Goal: Task Accomplishment & Management: Manage account settings

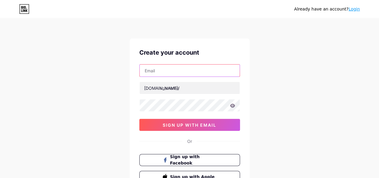
click at [166, 70] on input "text" at bounding box center [189, 70] width 100 height 12
type input "[EMAIL_ADDRESS][DOMAIN_NAME]"
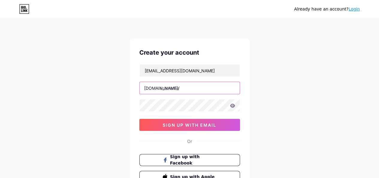
click at [162, 90] on input "text" at bounding box center [189, 88] width 100 height 12
paste input "drfranklyn"
type input "drfranklyn"
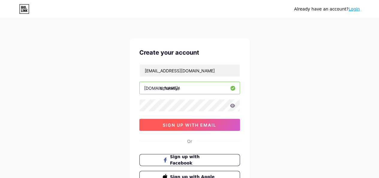
click at [180, 124] on span "sign up with email" at bounding box center [190, 124] width 54 height 5
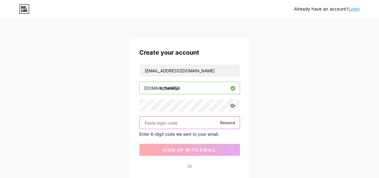
click at [184, 122] on input "text" at bounding box center [189, 122] width 100 height 12
paste input "425258"
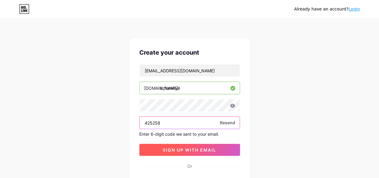
type input "425258"
click at [184, 150] on span "sign up with email" at bounding box center [190, 149] width 54 height 5
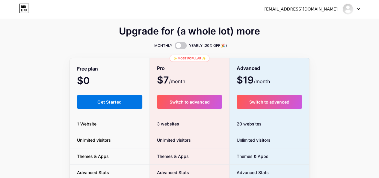
click at [105, 103] on span "Get Started" at bounding box center [109, 101] width 24 height 5
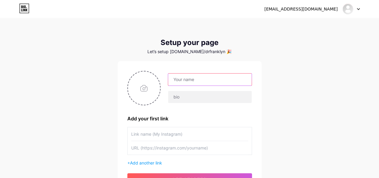
click at [207, 77] on input "text" at bounding box center [209, 79] width 83 height 12
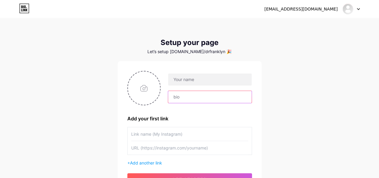
click at [190, 94] on input "text" at bounding box center [209, 97] width 83 height 12
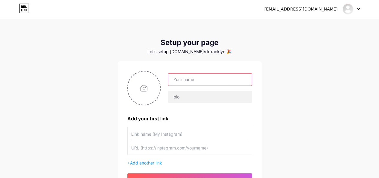
drag, startPoint x: 187, startPoint y: 81, endPoint x: 184, endPoint y: 77, distance: 4.6
click at [187, 81] on input "text" at bounding box center [209, 79] width 83 height 12
paste input "[PERSON_NAME]"
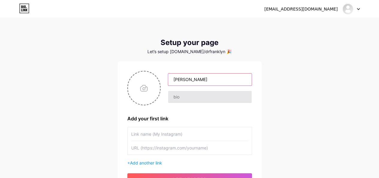
type input "[PERSON_NAME]"
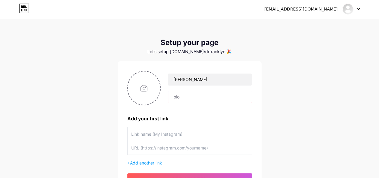
click at [186, 96] on input "text" at bounding box center [209, 97] width 83 height 12
paste input "Dr. Franklyn’s delivers high-quality braces, supports, and mobility aids design…"
type input "Dr. Franklyn’s delivers high-quality braces, supports, and mobility aids design…"
click at [182, 107] on div "Dr. Franklyn's Dr. Franklyn’s delivers high-quality braces, supports, and mobil…" at bounding box center [189, 128] width 125 height 114
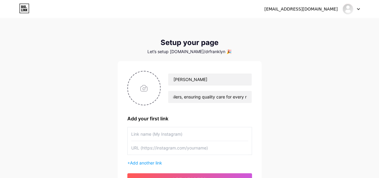
scroll to position [0, 0]
click at [142, 88] on input "file" at bounding box center [144, 87] width 32 height 33
type input "C:\fakepath\Dr. Franklyn.png"
click at [148, 134] on input "text" at bounding box center [189, 133] width 117 height 13
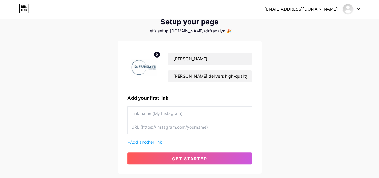
scroll to position [30, 0]
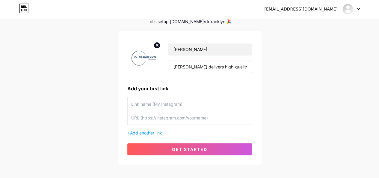
drag, startPoint x: 226, startPoint y: 64, endPoint x: 224, endPoint y: 68, distance: 4.7
click at [226, 64] on input "Dr. Franklyn’s delivers high-quality braces, supports, and mobility aids design…" at bounding box center [209, 67] width 83 height 12
click at [169, 102] on input "text" at bounding box center [189, 103] width 117 height 13
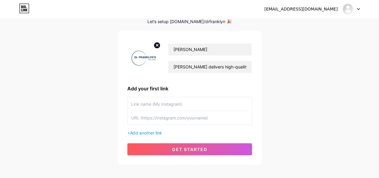
click at [155, 135] on div "+ Add another link" at bounding box center [189, 132] width 125 height 6
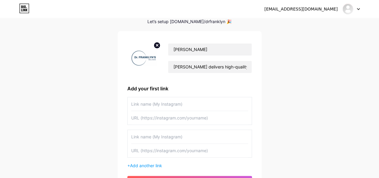
click at [129, 163] on div "+ Add another link" at bounding box center [189, 165] width 125 height 6
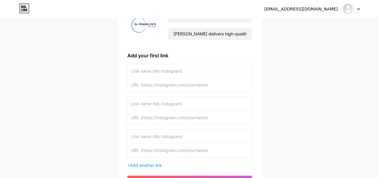
scroll to position [90, 0]
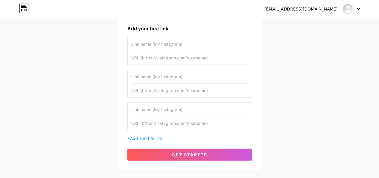
click at [158, 50] on input "text" at bounding box center [189, 43] width 117 height 13
type input "Website"
click at [162, 61] on input "text" at bounding box center [189, 57] width 117 height 13
paste input "[URL][DOMAIN_NAME]"
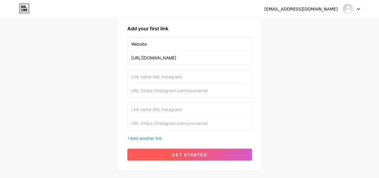
type input "[URL][DOMAIN_NAME]"
click at [192, 152] on span "get started" at bounding box center [189, 154] width 35 height 5
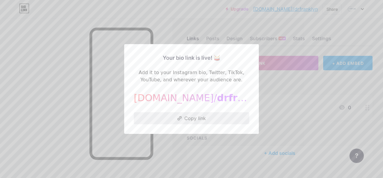
click at [197, 116] on button "Copy link" at bounding box center [192, 118] width 116 height 12
click at [355, 9] on div at bounding box center [191, 89] width 383 height 178
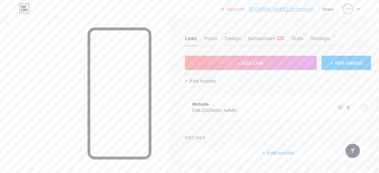
click at [348, 9] on img at bounding box center [348, 9] width 10 height 10
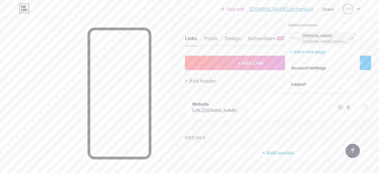
click at [326, 37] on div "[PERSON_NAME]" at bounding box center [325, 36] width 46 height 5
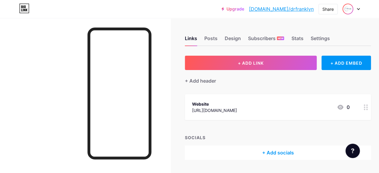
click at [348, 9] on img at bounding box center [348, 9] width 10 height 10
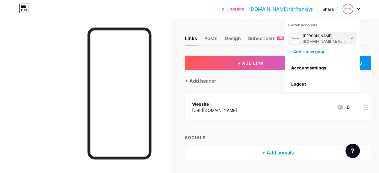
click at [314, 37] on div "[PERSON_NAME]" at bounding box center [325, 36] width 46 height 5
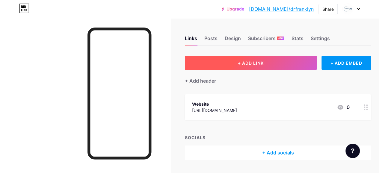
scroll to position [16, 0]
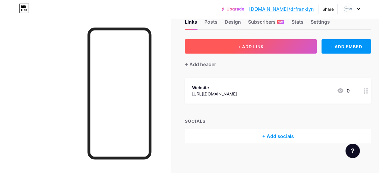
click at [249, 44] on span "+ ADD LINK" at bounding box center [251, 46] width 26 height 5
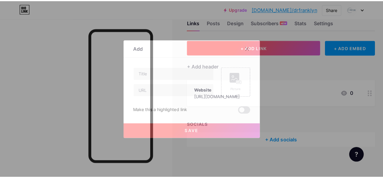
scroll to position [12, 0]
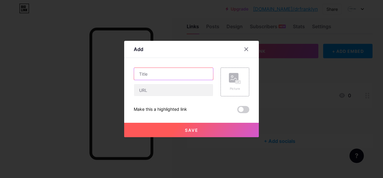
click at [164, 70] on input "text" at bounding box center [173, 74] width 79 height 12
paste input "knee compression sleeve"
type input "knee compression sleeve"
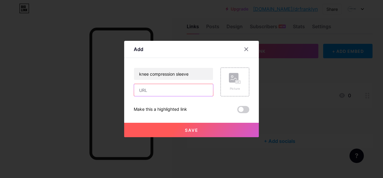
drag, startPoint x: 156, startPoint y: 90, endPoint x: 158, endPoint y: 80, distance: 10.2
click at [156, 89] on input "text" at bounding box center [173, 90] width 79 height 12
paste input "https://medium.com/@drfranklynss/how-shoulder-braces-and-supports-aid-in-injury…"
type input "https://medium.com/@drfranklynss/how-shoulder-braces-and-supports-aid-in-injury…"
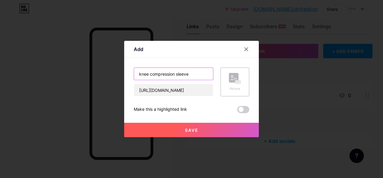
scroll to position [0, 0]
click at [192, 73] on input "knee compression sleeve" at bounding box center [173, 74] width 79 height 12
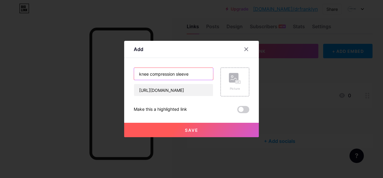
click at [166, 75] on input "knee compression sleeve" at bounding box center [173, 74] width 79 height 12
paste input "Shoulder Braces and Supports - Dr. Franklyn's"
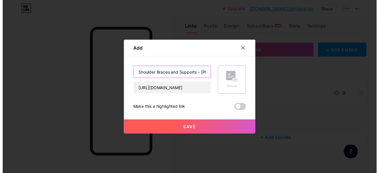
scroll to position [0, 22]
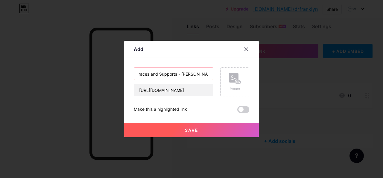
type input "Shoulder Braces and Supports - Dr. Franklyn's"
click at [232, 83] on icon at bounding box center [235, 78] width 12 height 11
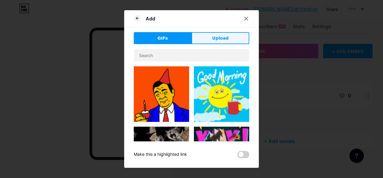
click at [226, 40] on button "Upload" at bounding box center [221, 38] width 58 height 12
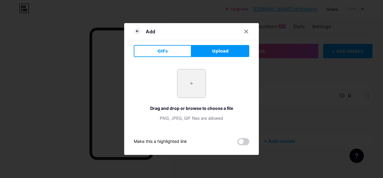
click at [189, 84] on input "file" at bounding box center [192, 83] width 28 height 28
click at [189, 87] on input "file" at bounding box center [192, 83] width 28 height 28
type input "C:\fakepath\Screenshot 2025-08-12 180500.jpg"
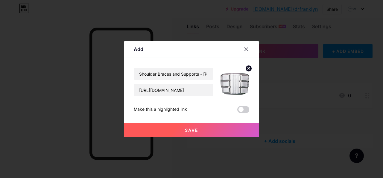
click at [248, 68] on circle at bounding box center [248, 68] width 7 height 7
click at [232, 83] on icon at bounding box center [235, 78] width 12 height 11
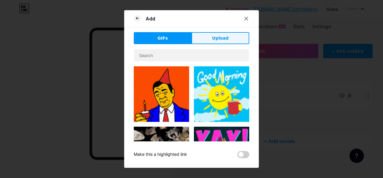
click at [225, 41] on button "Upload" at bounding box center [221, 38] width 58 height 12
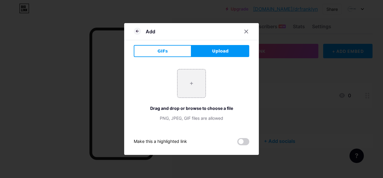
drag, startPoint x: 158, startPoint y: 51, endPoint x: 170, endPoint y: 93, distance: 43.8
click at [165, 95] on div "GIFs Upload Content YouTube Play YouTube video without leaving your page. ADD V…" at bounding box center [192, 95] width 116 height 100
click at [192, 84] on input "file" at bounding box center [192, 83] width 28 height 28
type input "C:\fakepath\Screenshot 2025-08-13 132320.jpg"
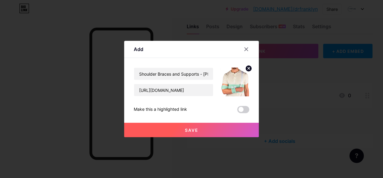
click at [191, 128] on span "Save" at bounding box center [191, 129] width 13 height 5
click at [243, 109] on span at bounding box center [243, 109] width 12 height 7
click at [237, 111] on input "checkbox" at bounding box center [237, 111] width 0 height 0
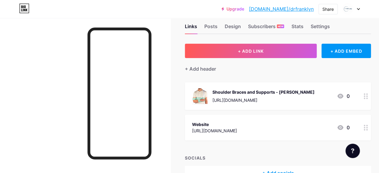
click at [368, 97] on icon at bounding box center [365, 96] width 4 height 6
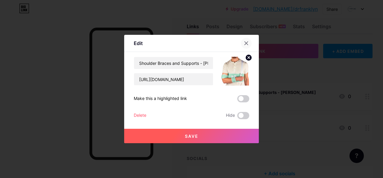
click at [244, 42] on icon at bounding box center [246, 43] width 5 height 5
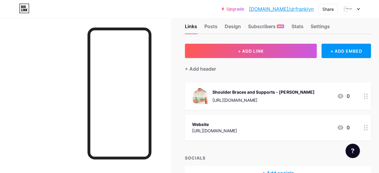
click at [370, 127] on div at bounding box center [365, 128] width 10 height 26
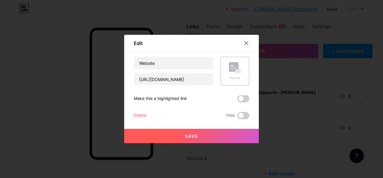
click at [244, 45] on icon at bounding box center [246, 43] width 5 height 5
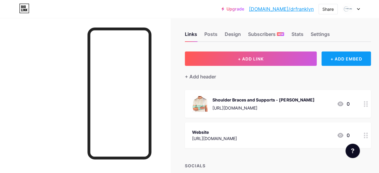
scroll to position [0, 0]
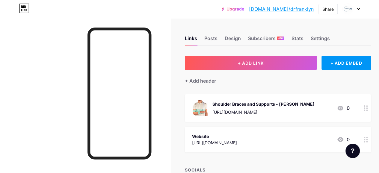
click at [342, 106] on icon at bounding box center [340, 108] width 6 height 5
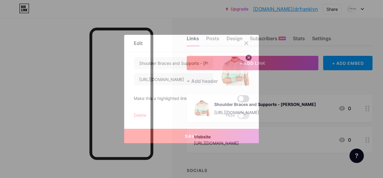
click at [240, 98] on span at bounding box center [243, 98] width 12 height 7
click at [237, 100] on input "checkbox" at bounding box center [237, 100] width 0 height 0
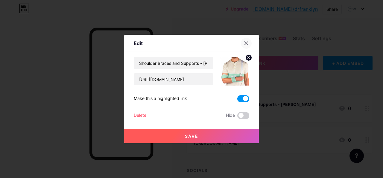
click at [244, 42] on icon at bounding box center [246, 43] width 5 height 5
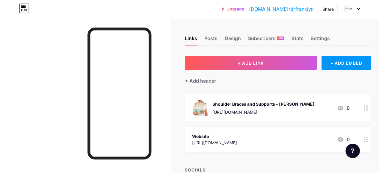
click at [365, 110] on div at bounding box center [365, 108] width 10 height 28
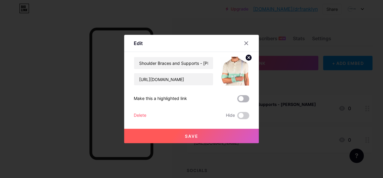
click at [238, 101] on span at bounding box center [243, 98] width 12 height 7
click at [237, 100] on input "checkbox" at bounding box center [237, 100] width 0 height 0
click at [195, 134] on span "Save" at bounding box center [191, 135] width 13 height 5
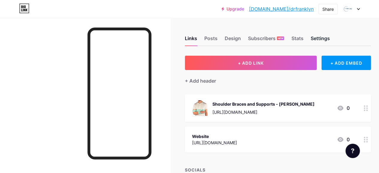
click at [320, 37] on div "Settings" at bounding box center [319, 40] width 19 height 11
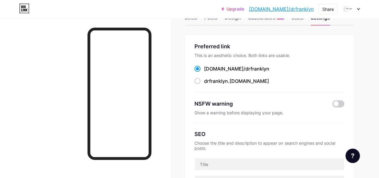
scroll to position [30, 0]
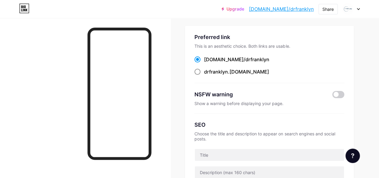
click at [200, 72] on span at bounding box center [197, 72] width 6 height 6
click at [204, 75] on input "drfranklyn .bio.link" at bounding box center [206, 77] width 4 height 4
radio input "true"
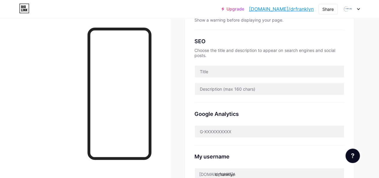
scroll to position [150, 0]
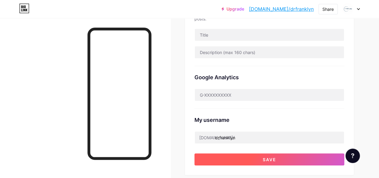
click at [264, 159] on span "Save" at bounding box center [269, 159] width 13 height 5
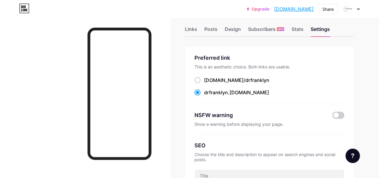
scroll to position [0, 0]
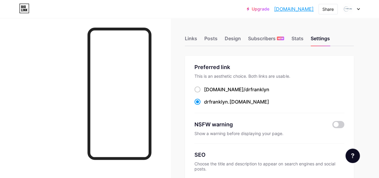
click at [293, 9] on link "drfranklyn.bio.link" at bounding box center [294, 8] width 40 height 7
